Goal: Check status

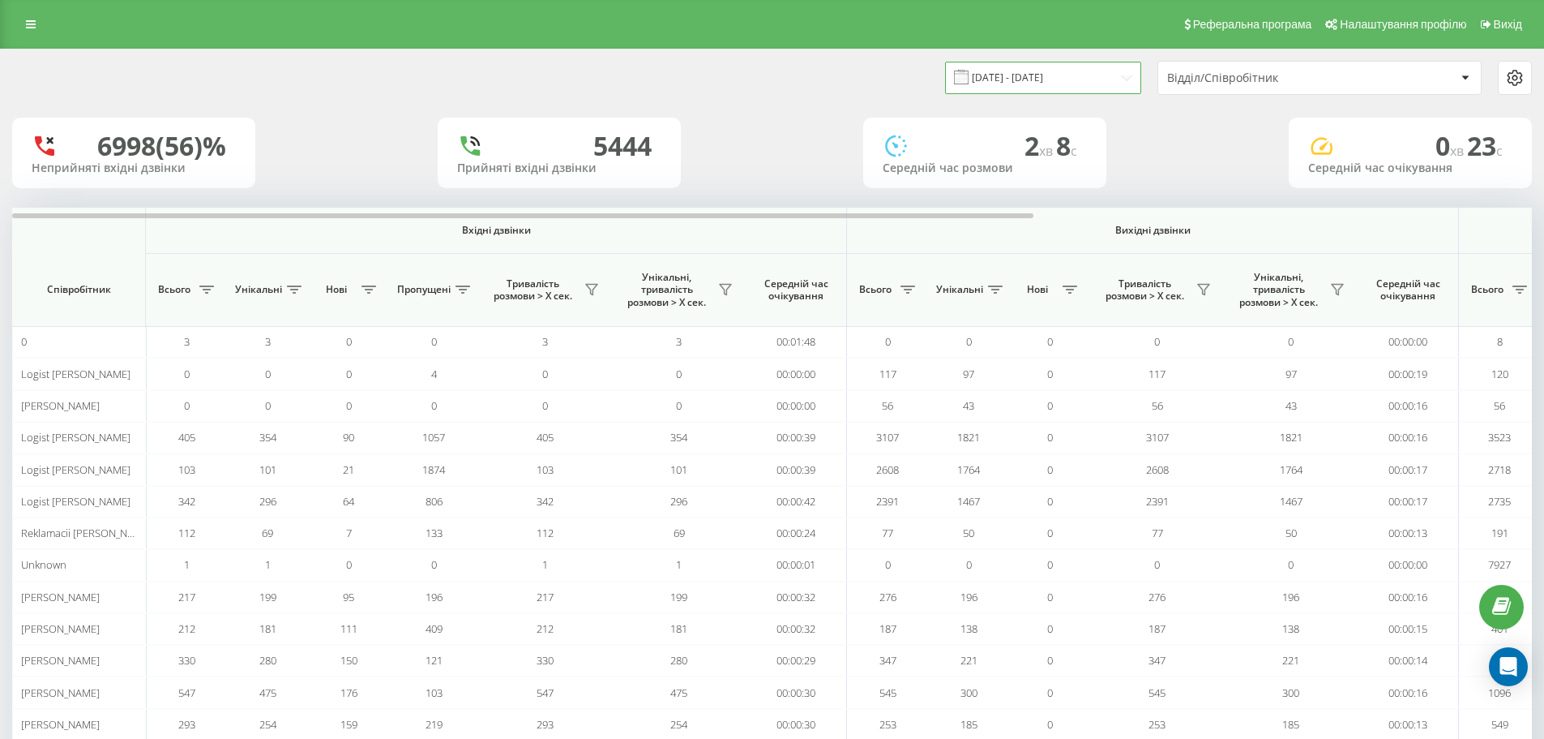
click at [1058, 71] on input "[DATE] - [DATE]" at bounding box center [1043, 78] width 196 height 32
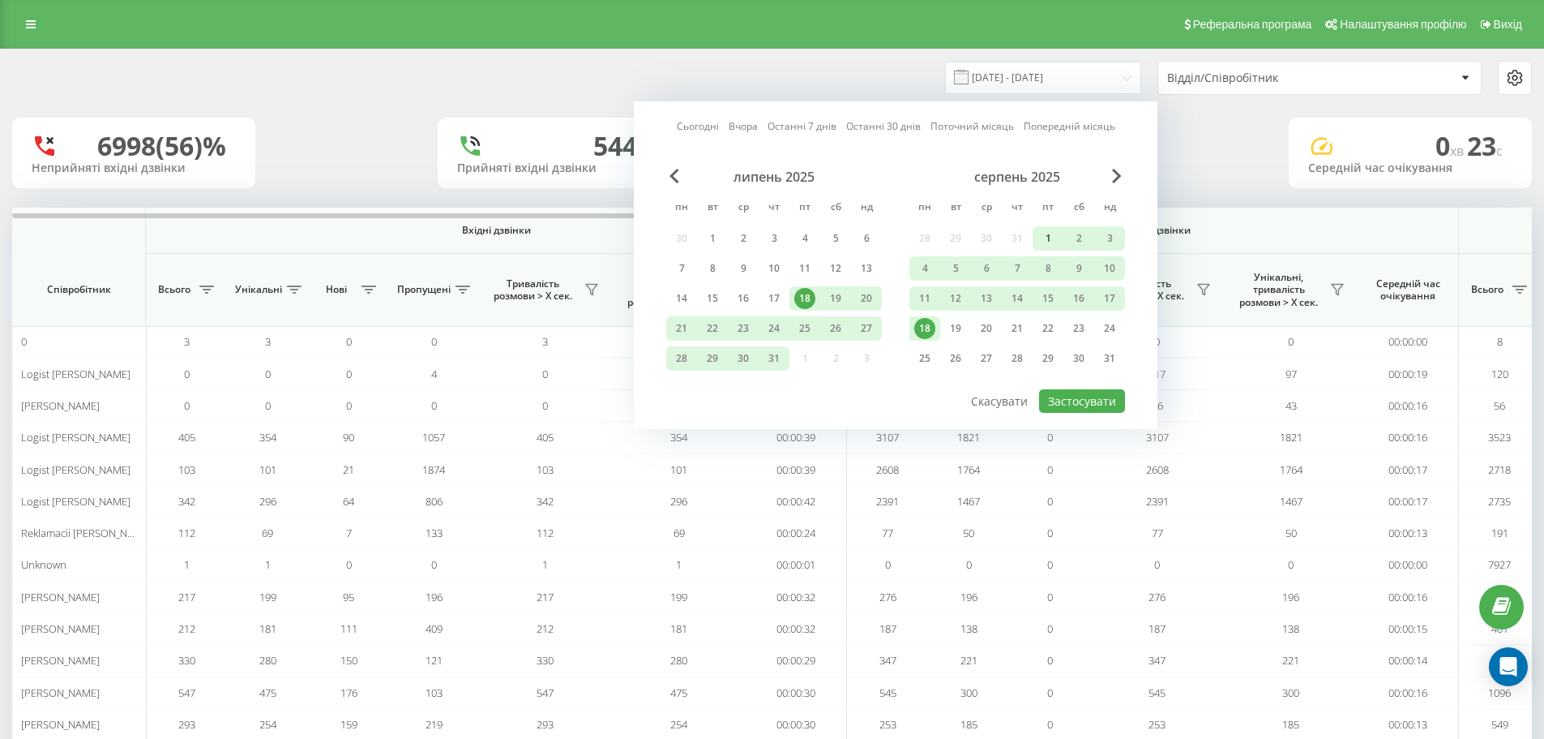
click at [1043, 230] on div "1" at bounding box center [1048, 238] width 21 height 21
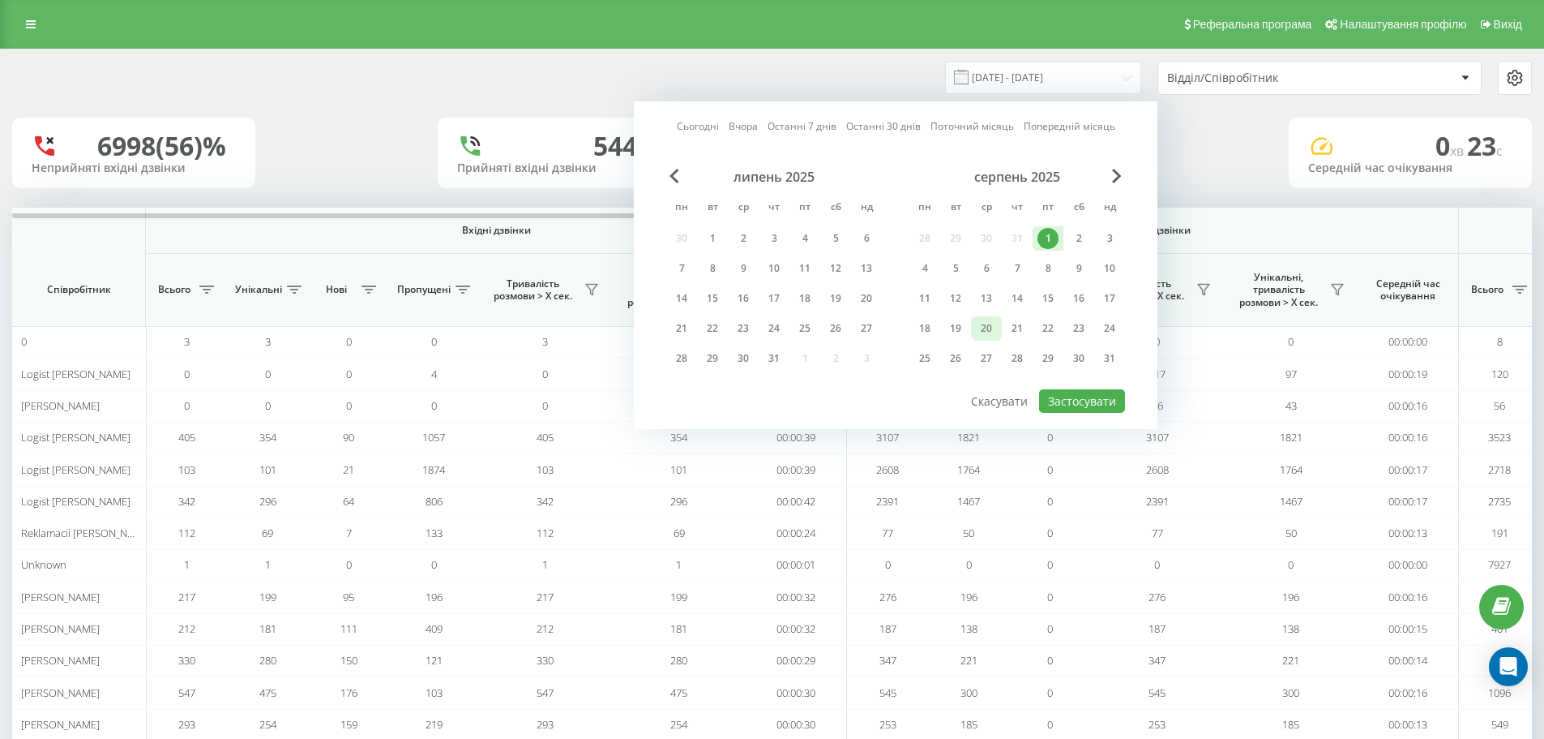
click at [984, 333] on div "20" at bounding box center [986, 328] width 21 height 21
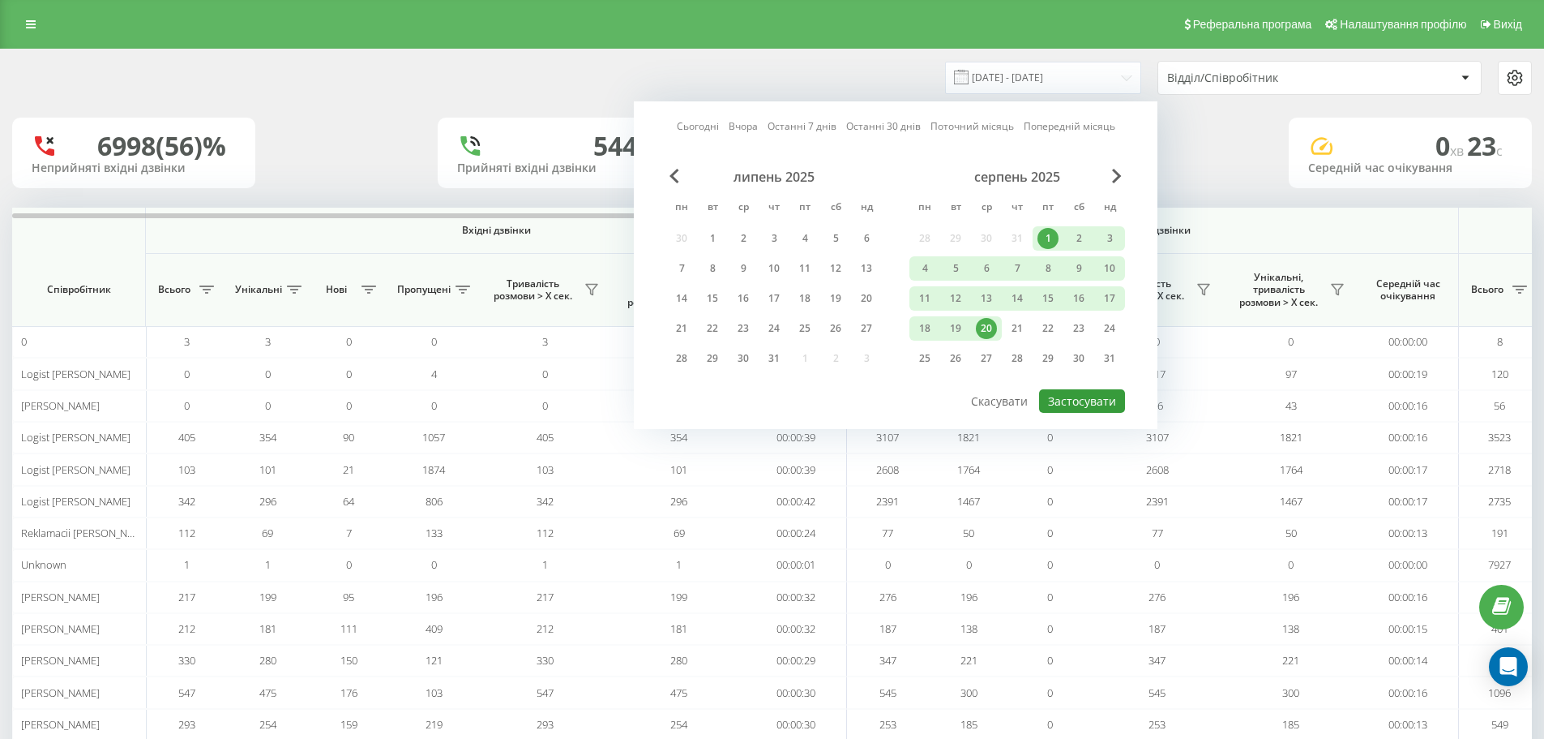
click at [1104, 399] on button "Застосувати" at bounding box center [1082, 401] width 86 height 24
type input "[DATE] - [DATE]"
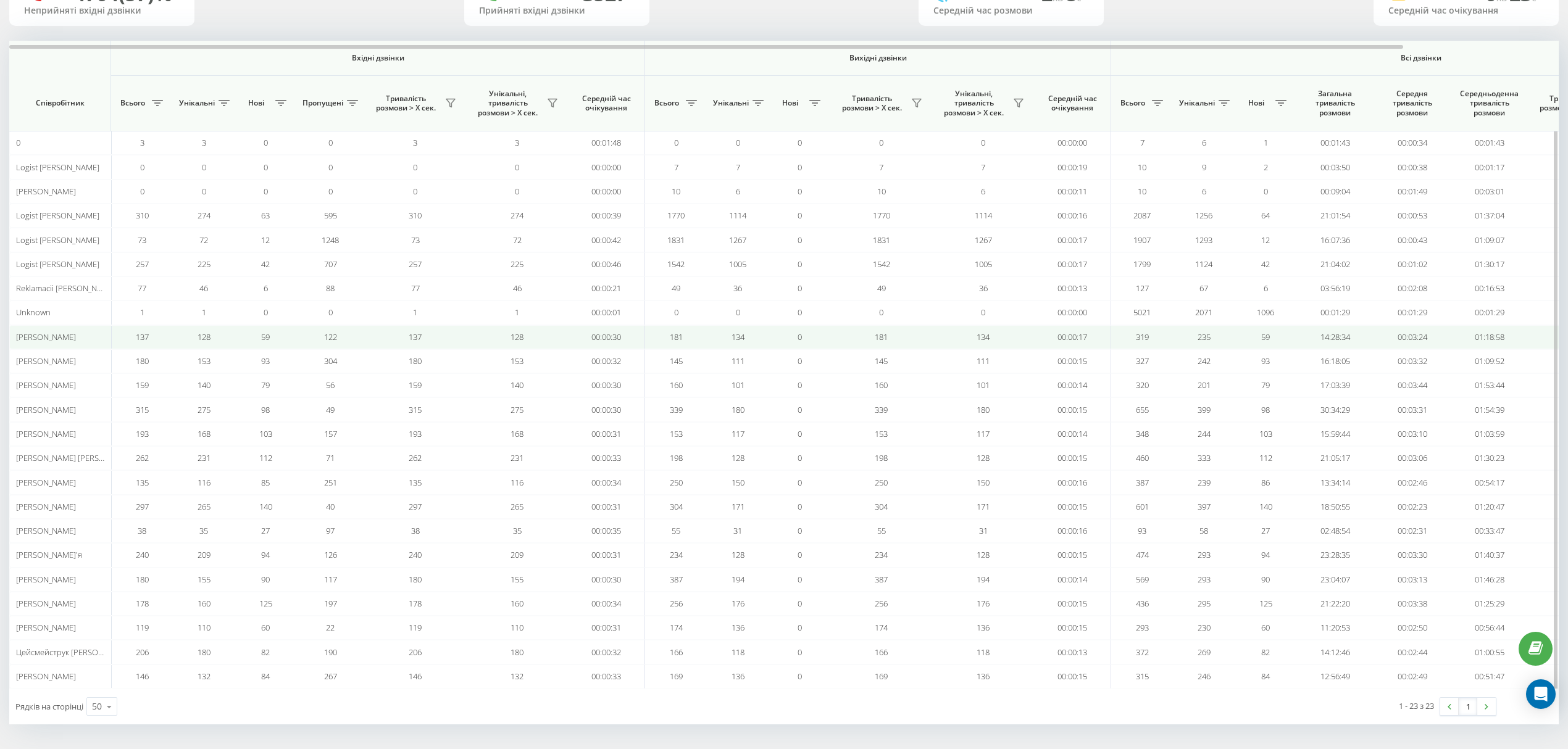
scroll to position [126, 0]
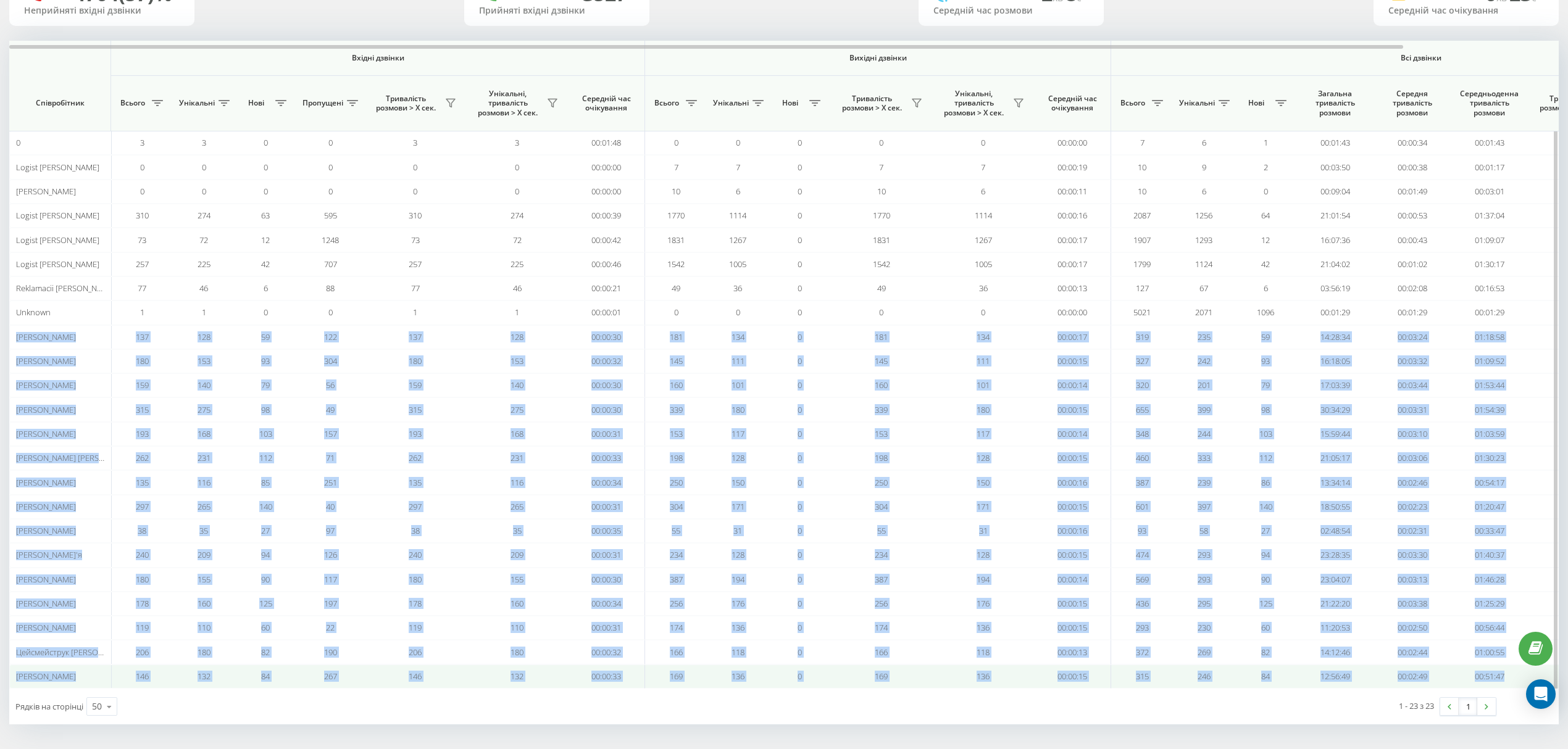
drag, startPoint x: 35, startPoint y: 331, endPoint x: 1528, endPoint y: 677, distance: 1532.6
click at [1176, 562] on tbody "0 3 3 0 0 3 3 00:01:48 0 0 0 0 0 00:00:00 7 6 1 00:01:43 00:00:34 00:01:43 7 6 …" at bounding box center [870, 410] width 1723 height 558
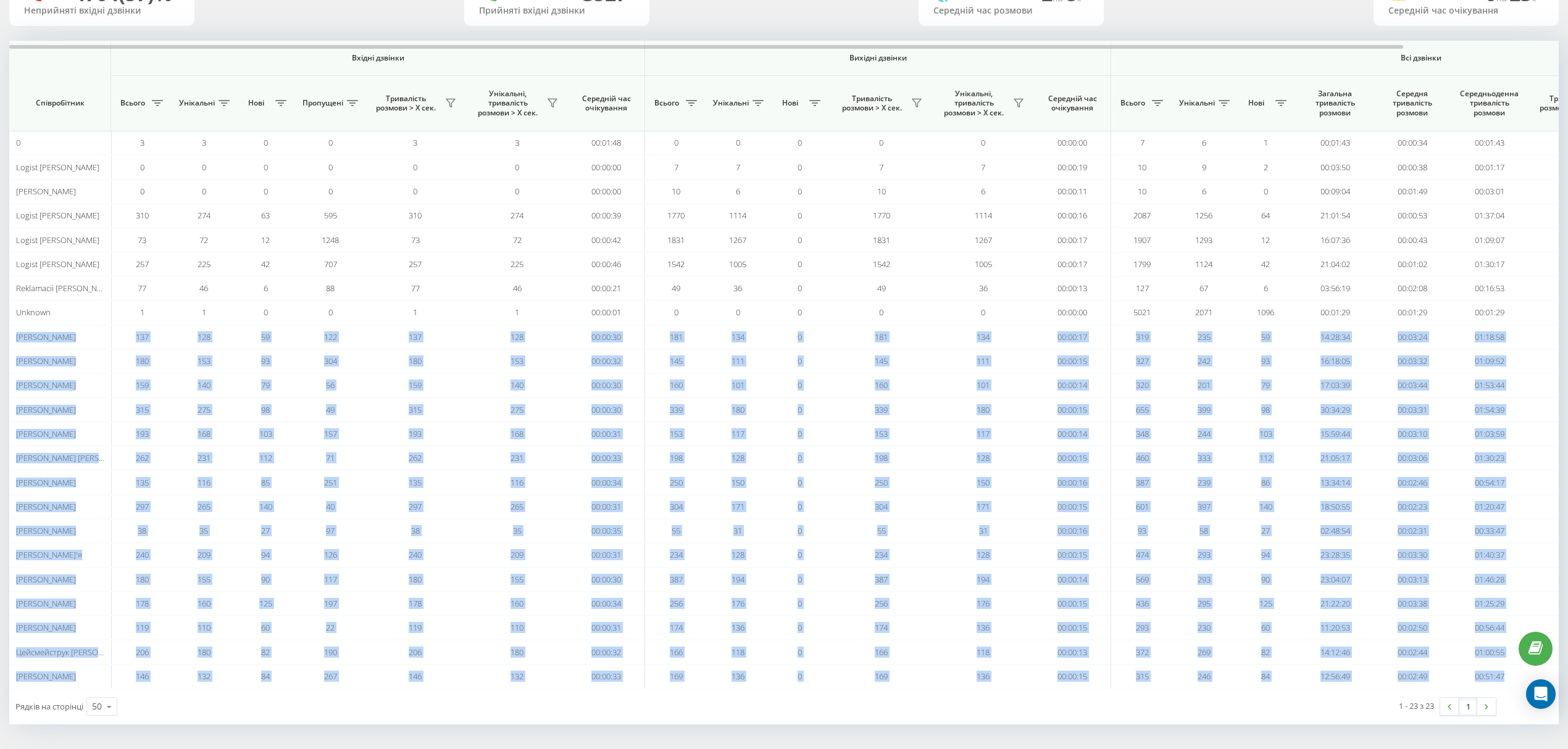
copy tbody "Loremipsu Dolorsita 560 741 54 386 145 046 30:95:56 282 950 0 182 578 08:91:62 …"
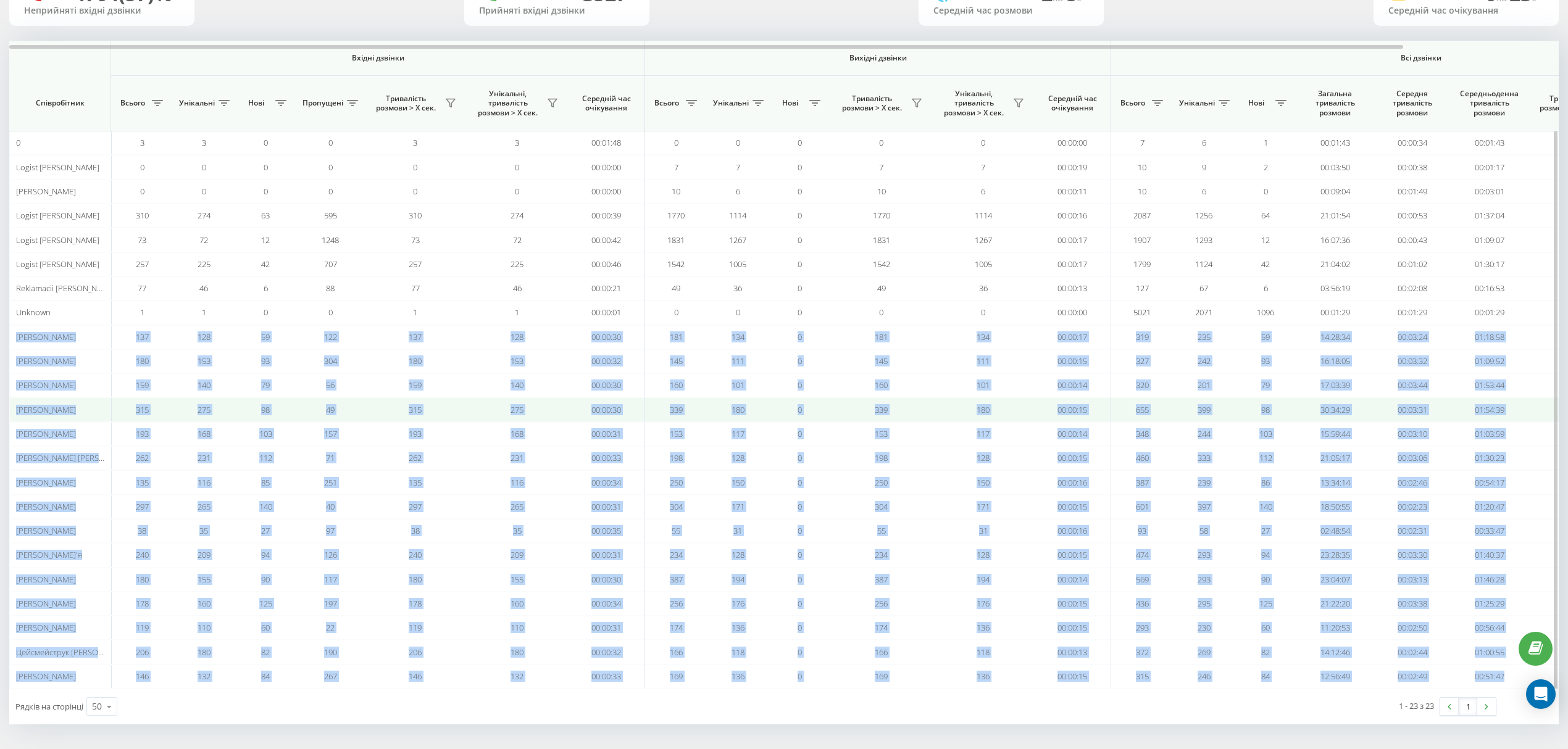
click at [215, 407] on td "275" at bounding box center [203, 410] width 62 height 24
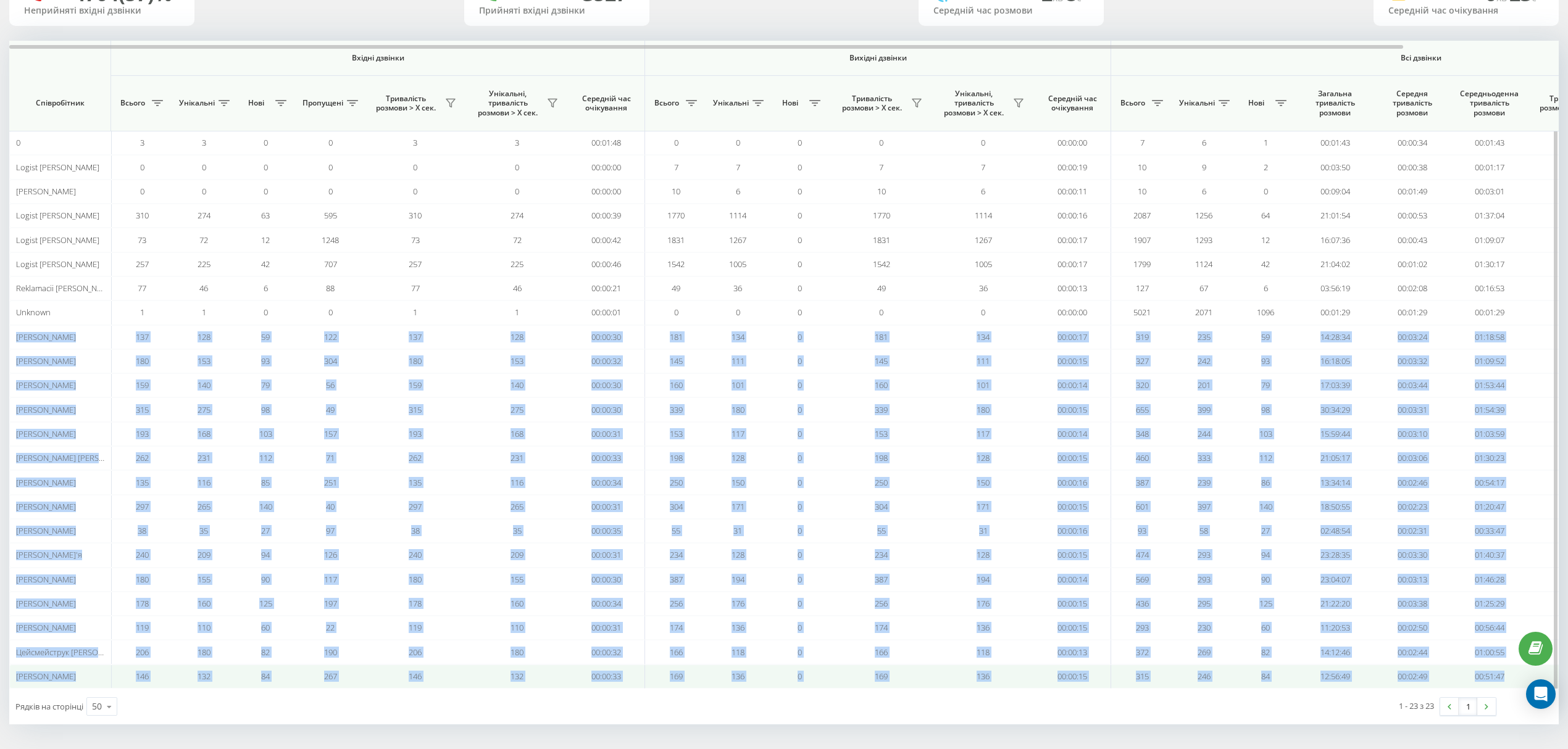
drag, startPoint x: 16, startPoint y: 330, endPoint x: 1515, endPoint y: 684, distance: 1540.2
click at [1176, 562] on tbody "0 3 3 0 0 3 3 00:01:48 0 0 0 0 0 00:00:00 7 6 1 00:01:43 00:00:34 00:01:43 7 6 …" at bounding box center [870, 410] width 1723 height 558
copy tbody "Loremipsu Dolorsita 560 741 54 386 145 046 30:95:56 282 950 0 182 578 08:91:62 …"
